Goal: Ask a question

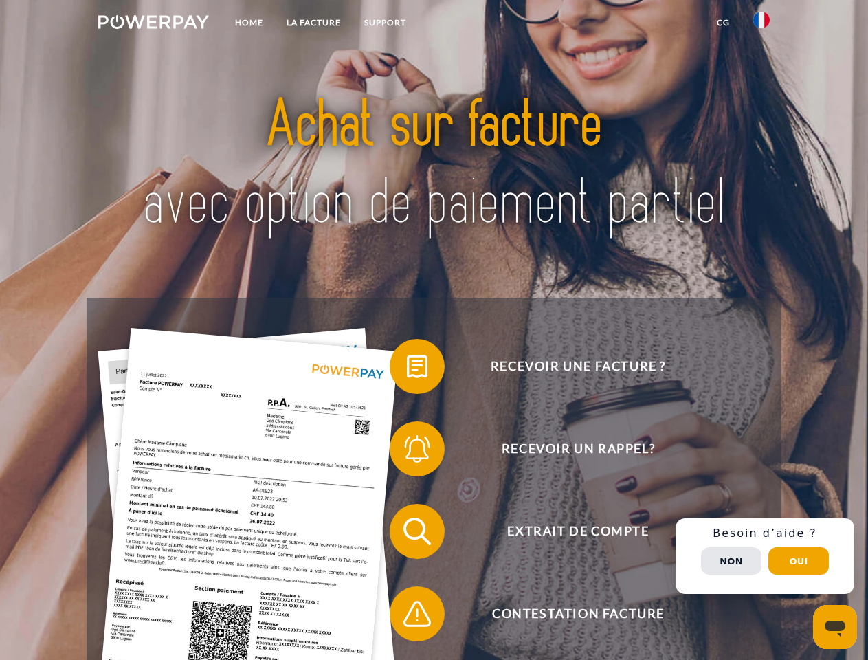
click at [153, 24] on img at bounding box center [153, 22] width 111 height 14
click at [761, 24] on img at bounding box center [761, 20] width 16 height 16
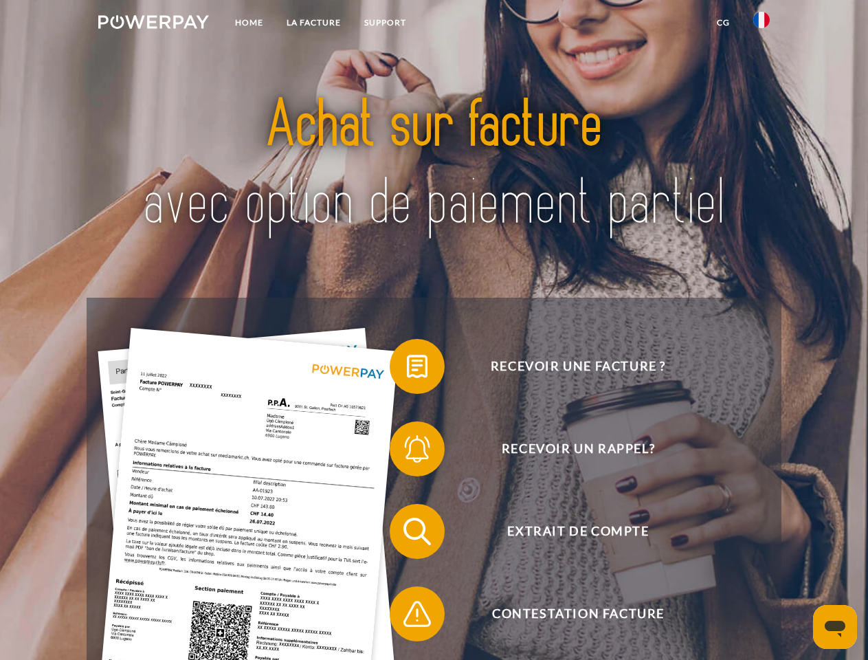
click at [723, 23] on link "CG" at bounding box center [723, 22] width 36 height 25
click at [407, 369] on span at bounding box center [396, 366] width 69 height 69
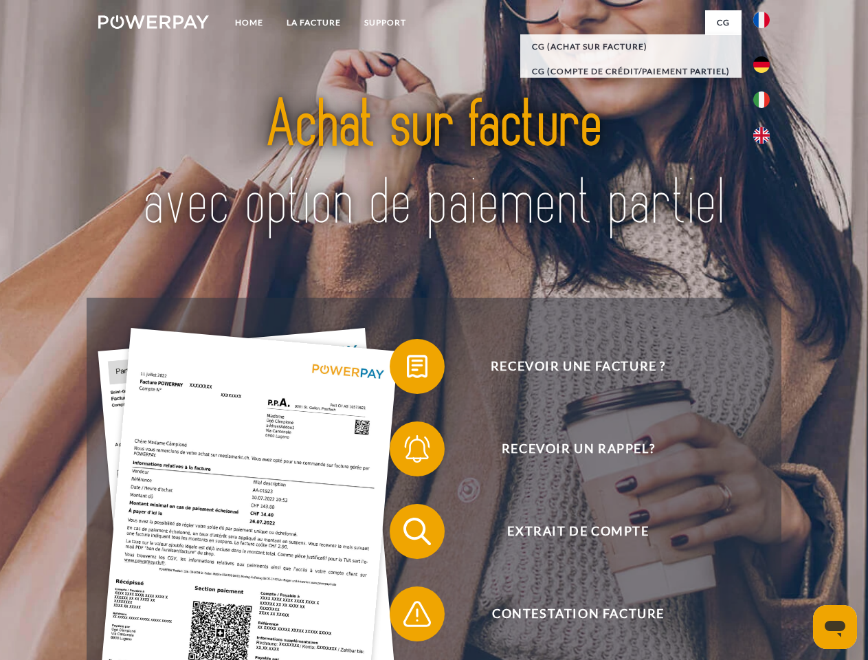
click at [407, 451] on span at bounding box center [396, 448] width 69 height 69
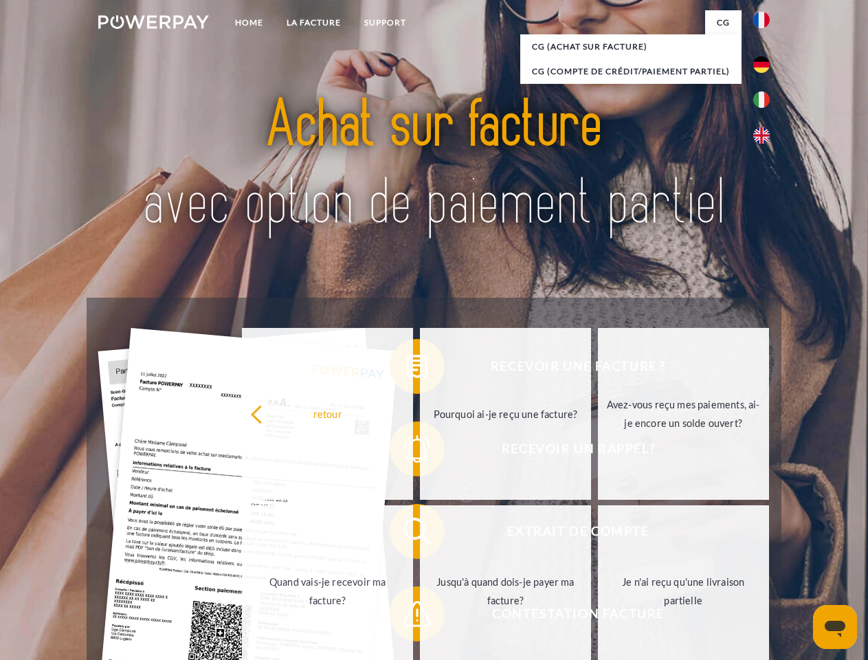
click at [420, 534] on link "Jusqu'à quand dois-je payer ma facture?" at bounding box center [505, 591] width 171 height 172
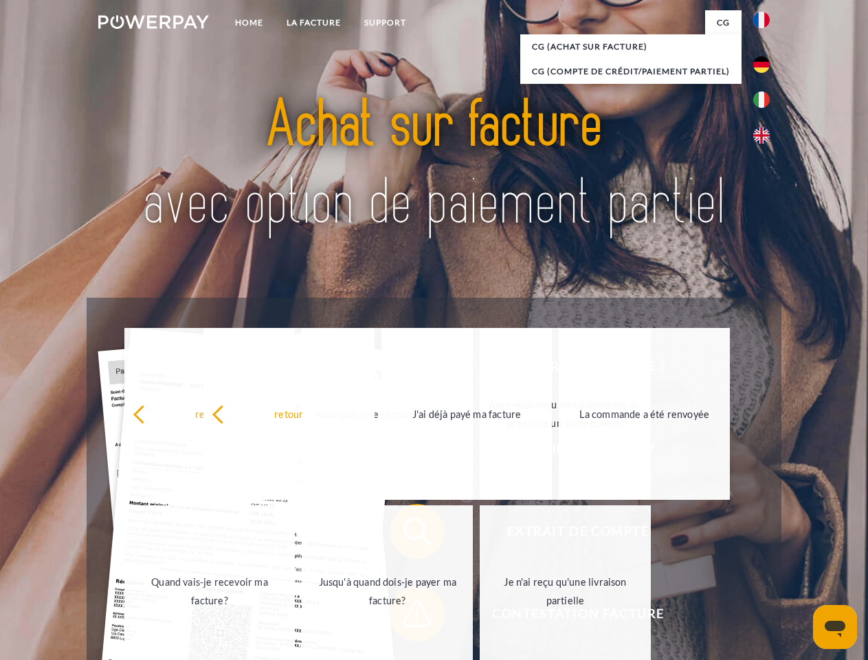
click at [480, 616] on link "Je n'ai reçu qu'une livraison partielle" at bounding box center [565, 591] width 171 height 172
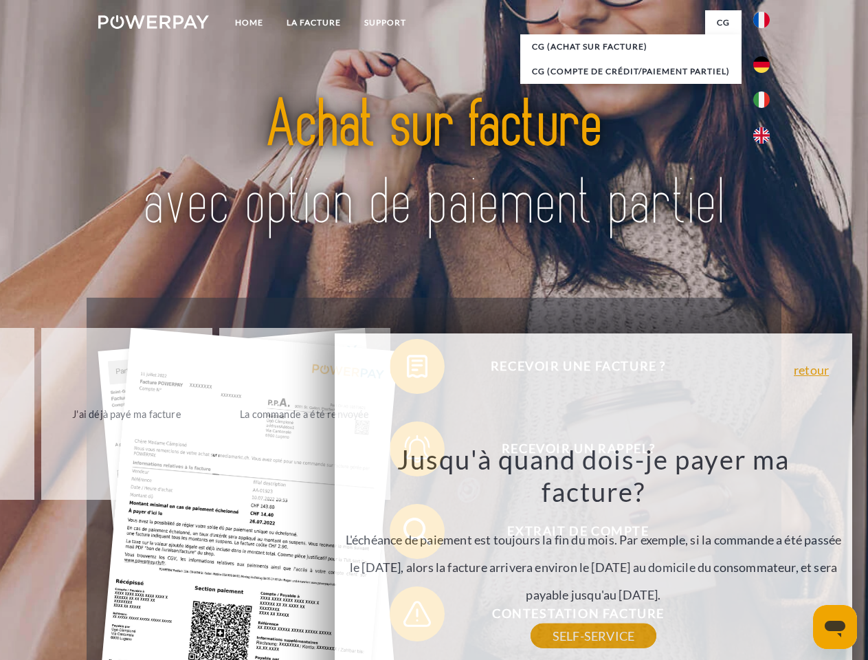
click at [765, 556] on div "Recevoir une facture ? Recevoir un rappel? Extrait de compte retour" at bounding box center [434, 573] width 694 height 550
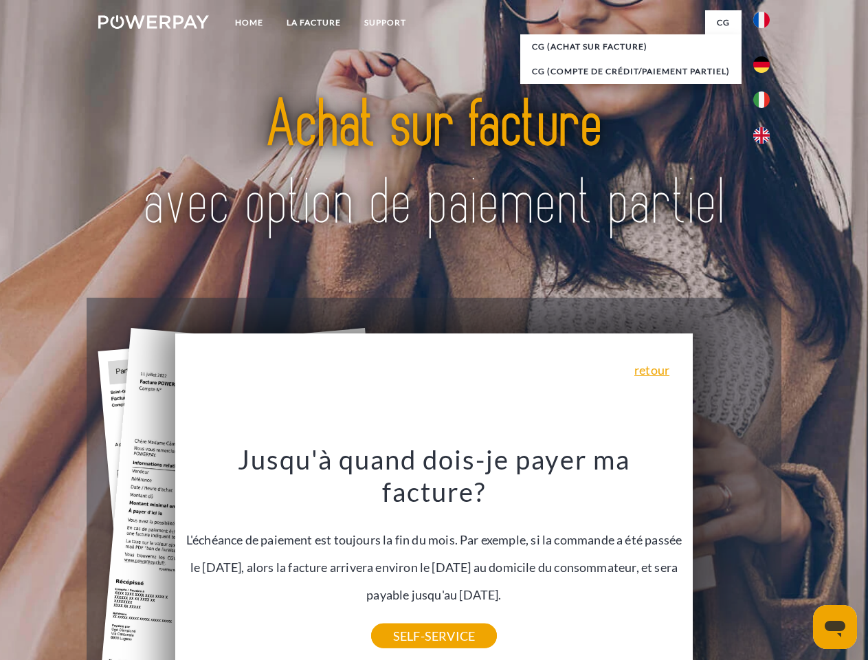
click at [731, 559] on span "Extrait de compte" at bounding box center [578, 531] width 337 height 55
click at [798, 561] on header "Home LA FACTURE Support" at bounding box center [434, 474] width 868 height 949
